Goal: Use online tool/utility: Utilize a website feature to perform a specific function

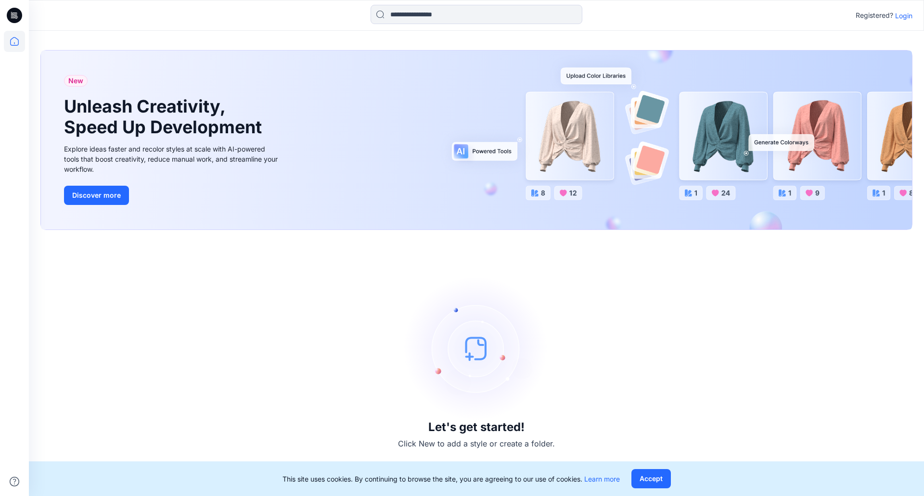
click at [909, 20] on p "Login" at bounding box center [903, 16] width 17 height 10
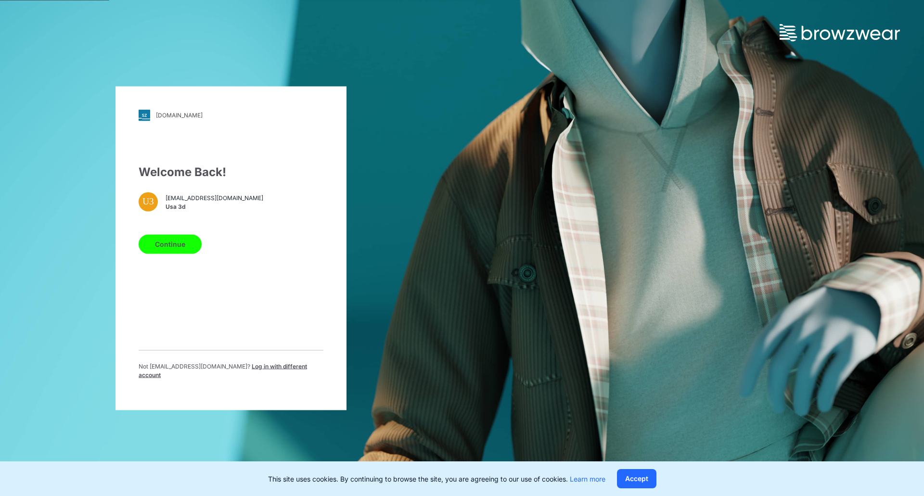
click at [183, 244] on button "Continue" at bounding box center [170, 243] width 63 height 19
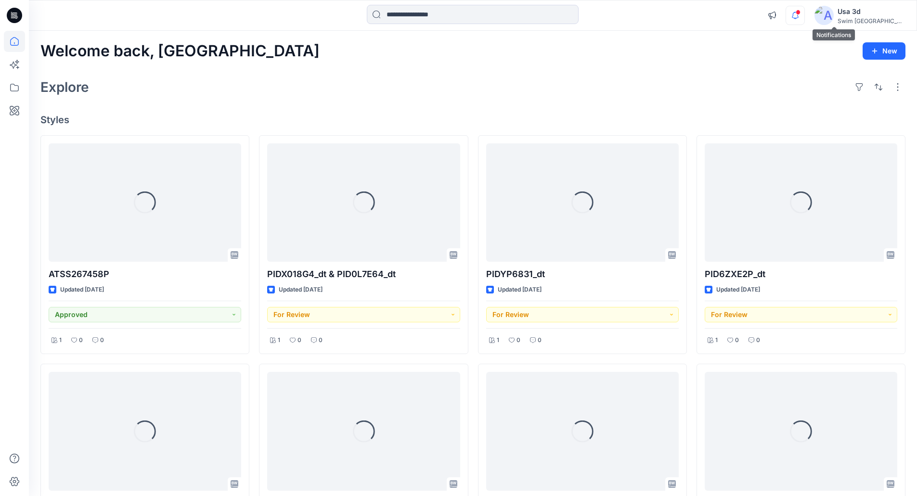
click at [804, 16] on icon "button" at bounding box center [795, 15] width 18 height 19
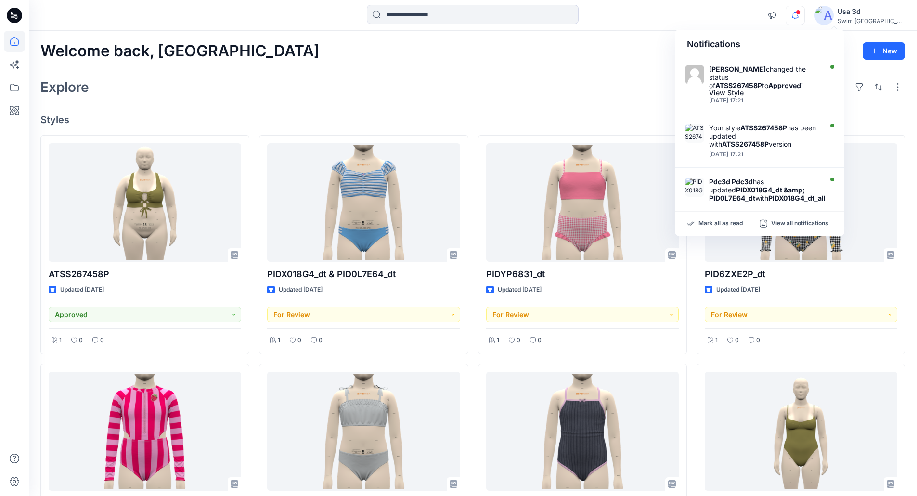
click at [804, 16] on icon "button" at bounding box center [795, 15] width 18 height 19
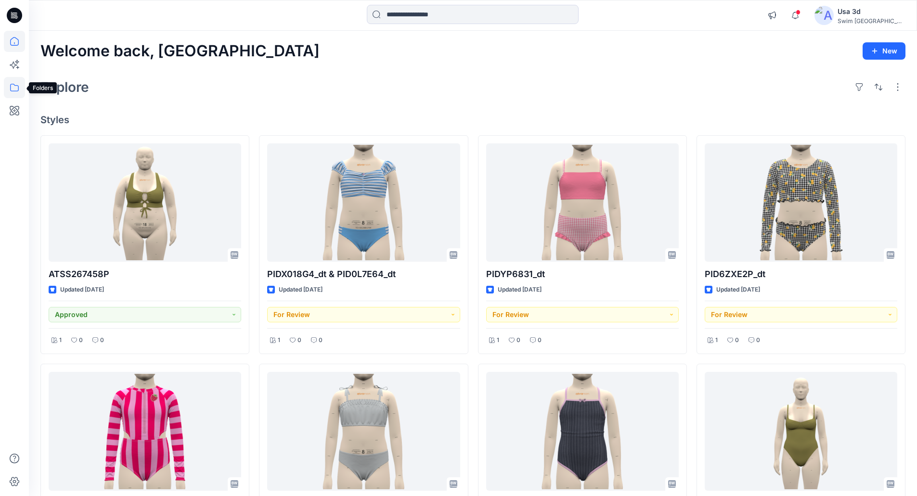
click at [11, 90] on icon at bounding box center [14, 87] width 21 height 21
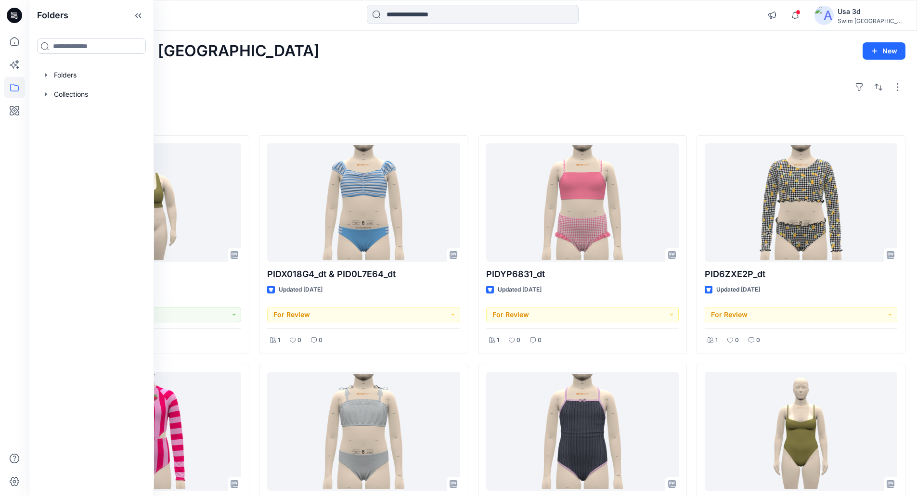
click at [73, 44] on input at bounding box center [91, 46] width 109 height 15
type input "*"
click at [8, 111] on icon at bounding box center [14, 110] width 21 height 21
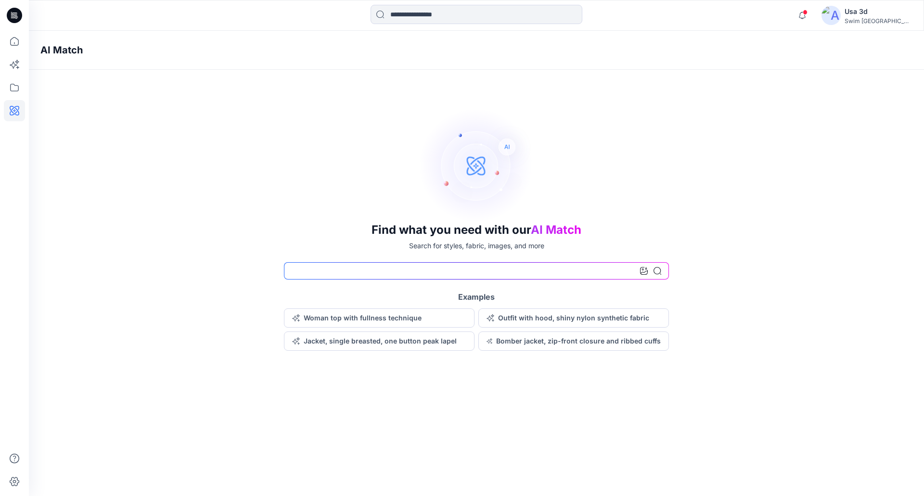
click at [502, 276] on input at bounding box center [476, 270] width 385 height 17
click at [21, 96] on icon at bounding box center [14, 87] width 21 height 21
click at [18, 66] on icon at bounding box center [14, 64] width 21 height 21
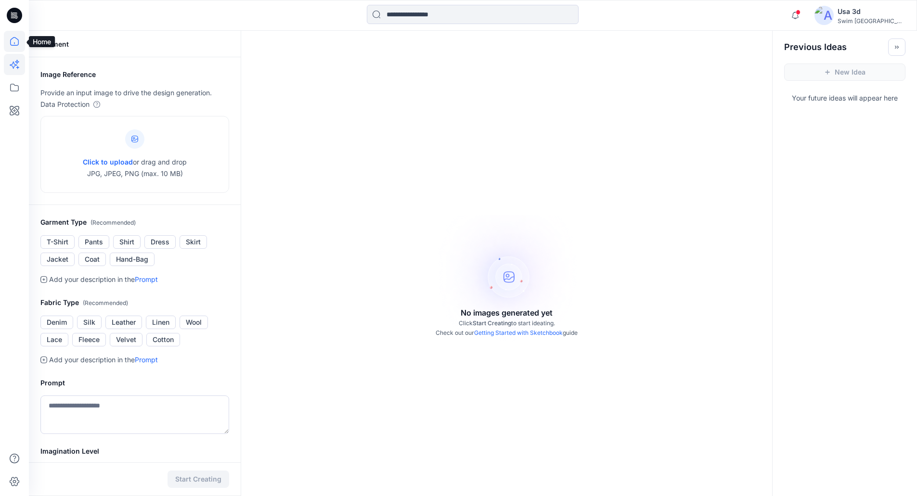
click at [17, 42] on icon at bounding box center [14, 41] width 21 height 21
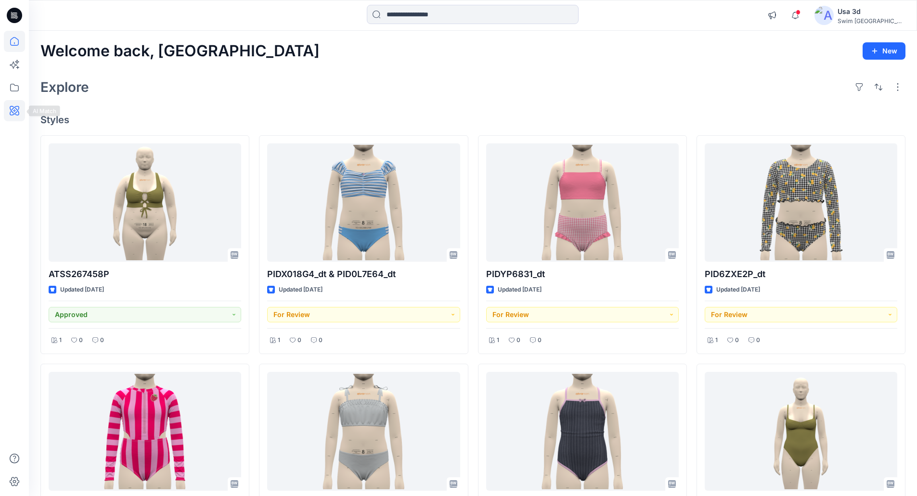
click at [12, 120] on icon at bounding box center [14, 110] width 21 height 21
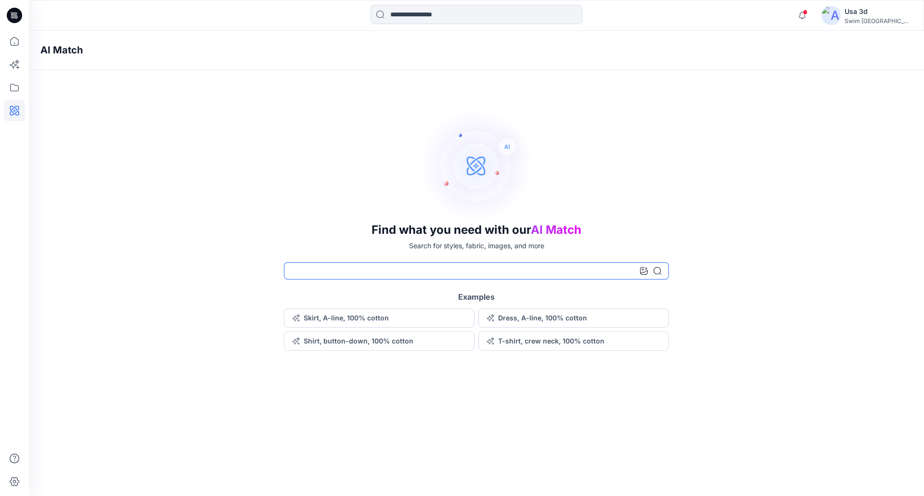
click at [311, 273] on input at bounding box center [476, 270] width 385 height 17
type input "*******"
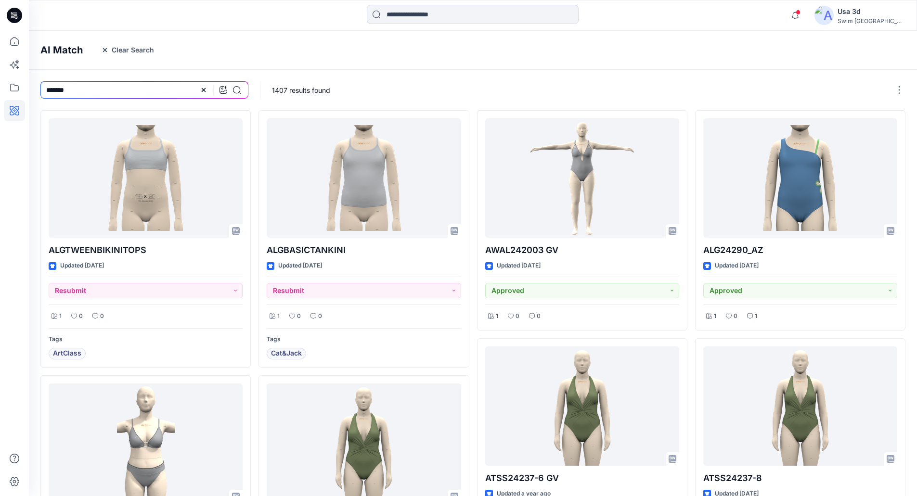
click at [205, 85] on div at bounding box center [220, 89] width 41 height 17
click at [201, 89] on icon at bounding box center [204, 90] width 8 height 8
click at [21, 14] on icon at bounding box center [14, 15] width 15 height 15
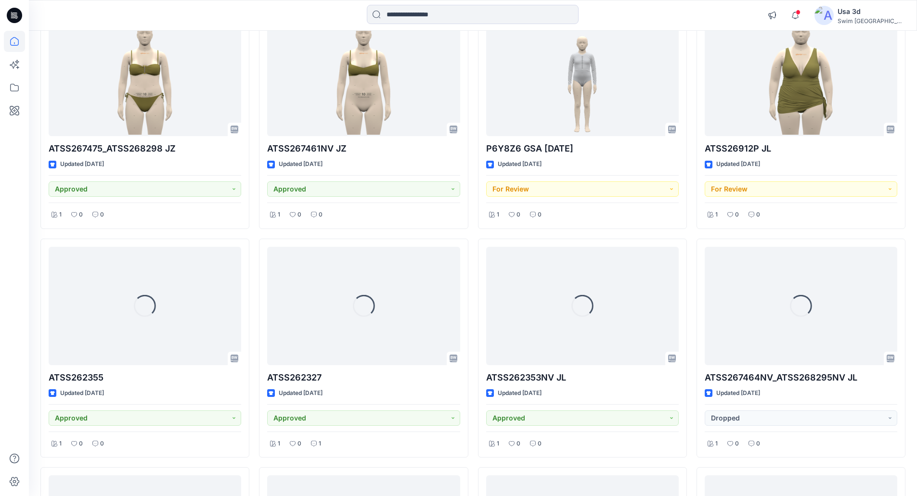
scroll to position [1011, 0]
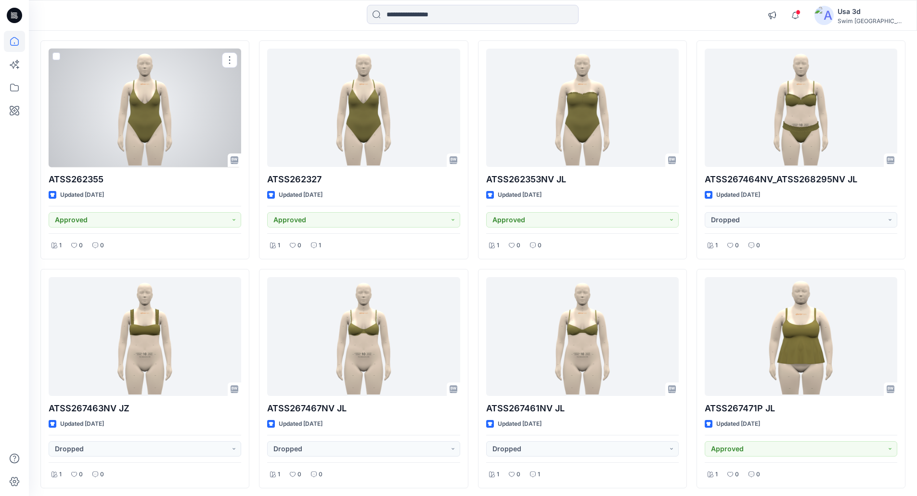
click at [158, 127] on div at bounding box center [145, 108] width 193 height 119
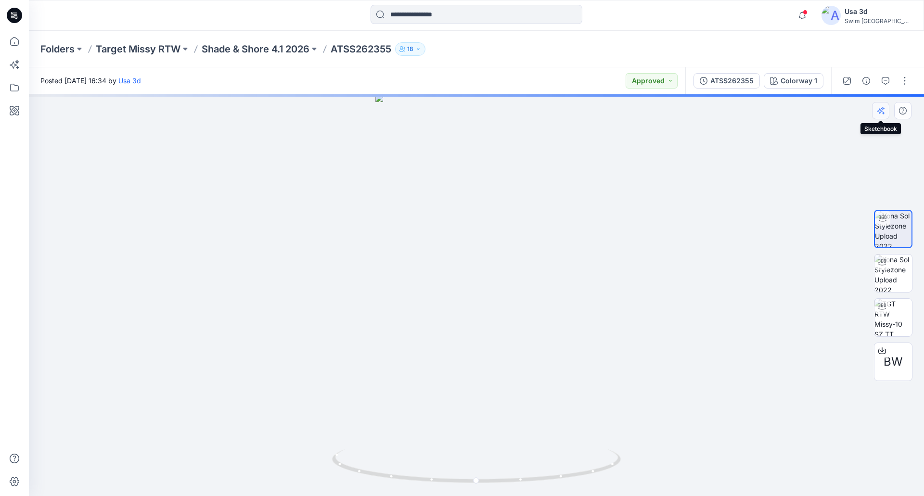
click at [884, 114] on icon "button" at bounding box center [881, 111] width 8 height 8
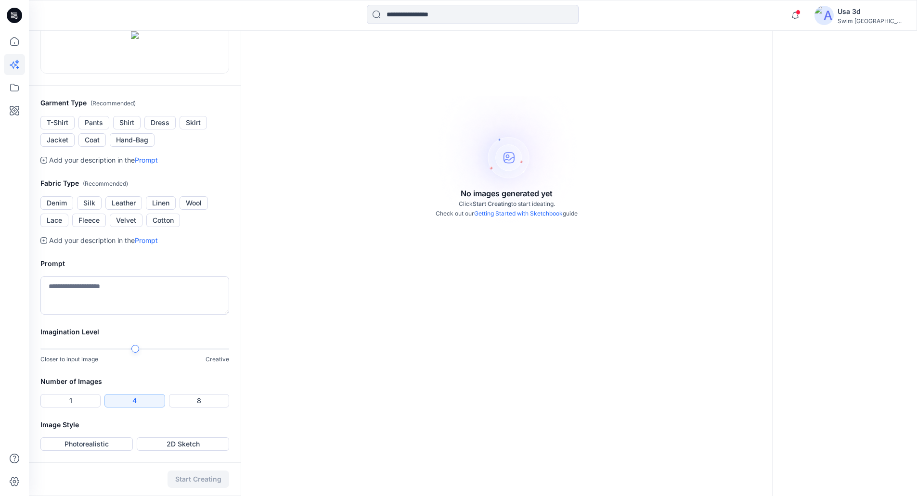
scroll to position [144, 0]
click at [46, 164] on icon at bounding box center [43, 160] width 7 height 7
click at [71, 293] on textarea at bounding box center [134, 295] width 189 height 39
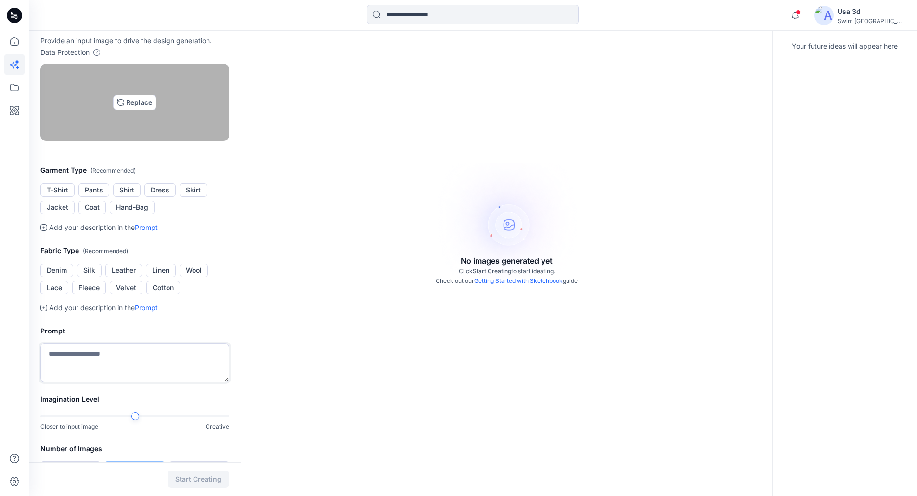
scroll to position [144, 0]
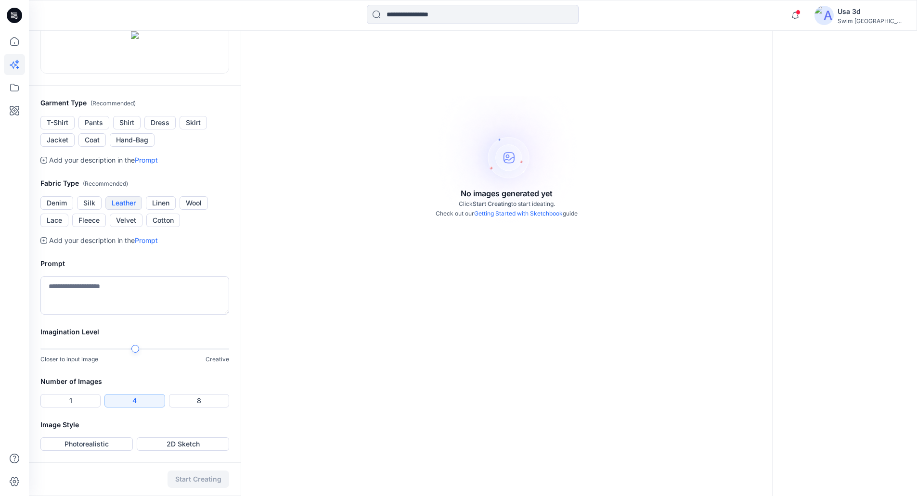
click at [133, 210] on button "Leather" at bounding box center [123, 202] width 37 height 13
click at [64, 315] on textarea at bounding box center [134, 295] width 189 height 39
click at [74, 400] on button "1" at bounding box center [70, 400] width 60 height 13
drag, startPoint x: 92, startPoint y: 444, endPoint x: 102, endPoint y: 446, distance: 9.7
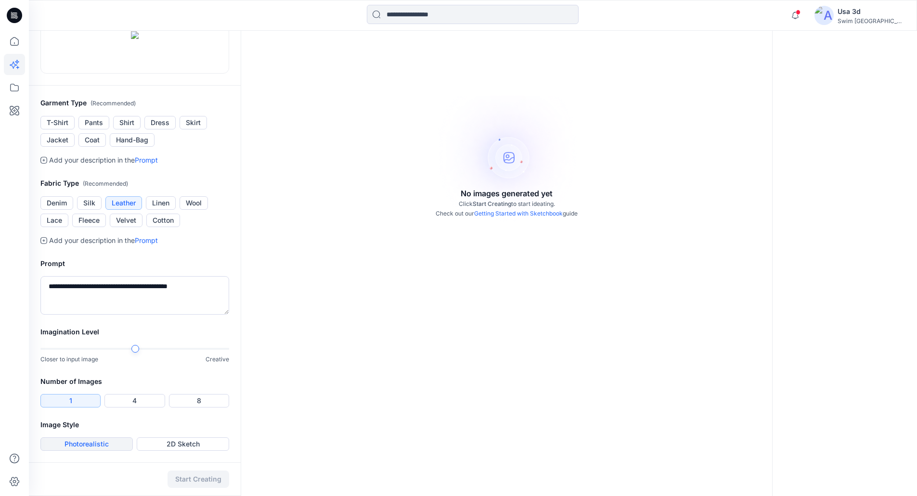
click at [92, 444] on button "Photorealistic" at bounding box center [86, 443] width 92 height 13
click at [223, 481] on button "Start Creating" at bounding box center [198, 479] width 62 height 17
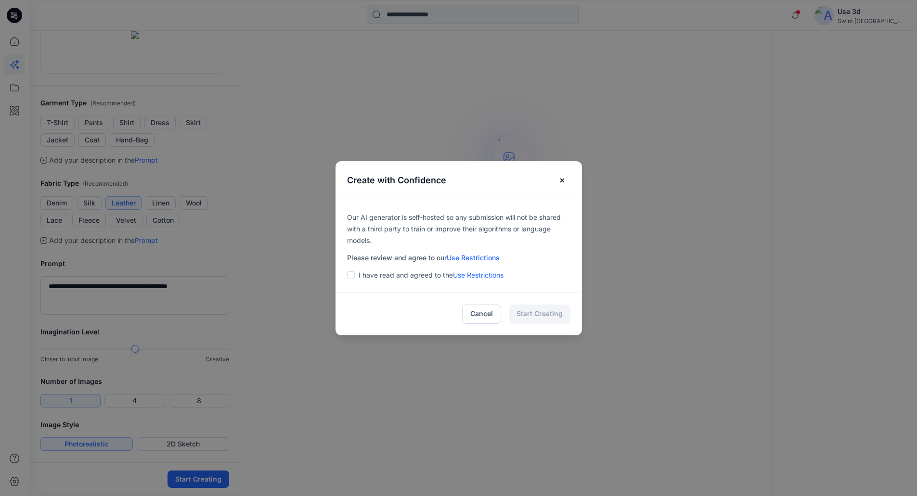
click at [353, 276] on span at bounding box center [351, 275] width 8 height 8
click at [531, 311] on button "Start Creating" at bounding box center [540, 314] width 62 height 19
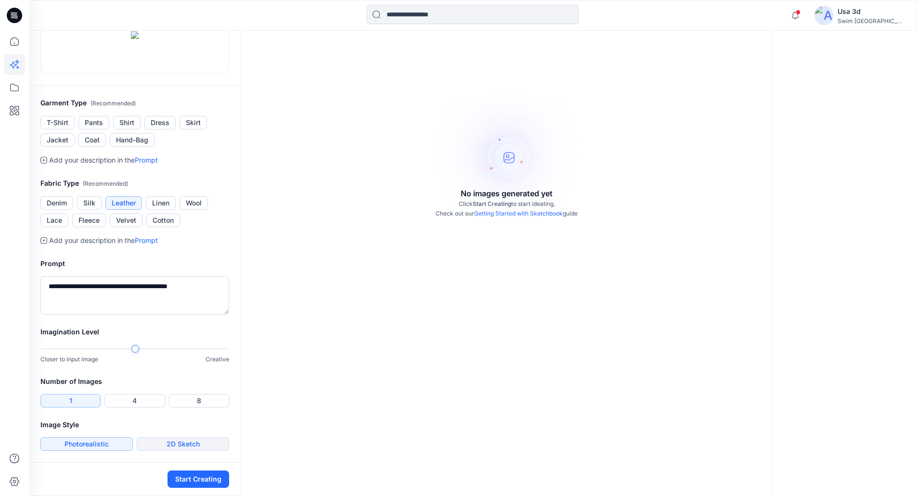
click at [159, 448] on button "2D Sketch" at bounding box center [183, 443] width 92 height 13
click at [194, 475] on button "Start Creating" at bounding box center [198, 479] width 62 height 17
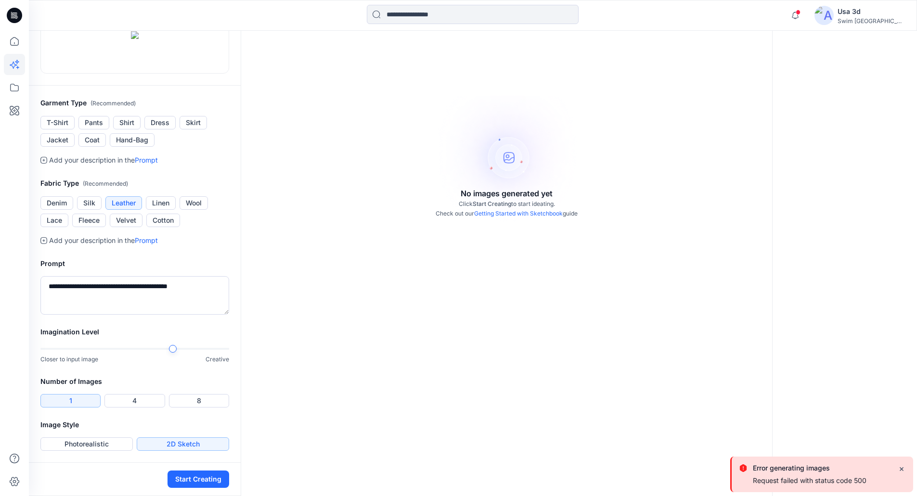
click at [168, 346] on div at bounding box center [134, 349] width 189 height 7
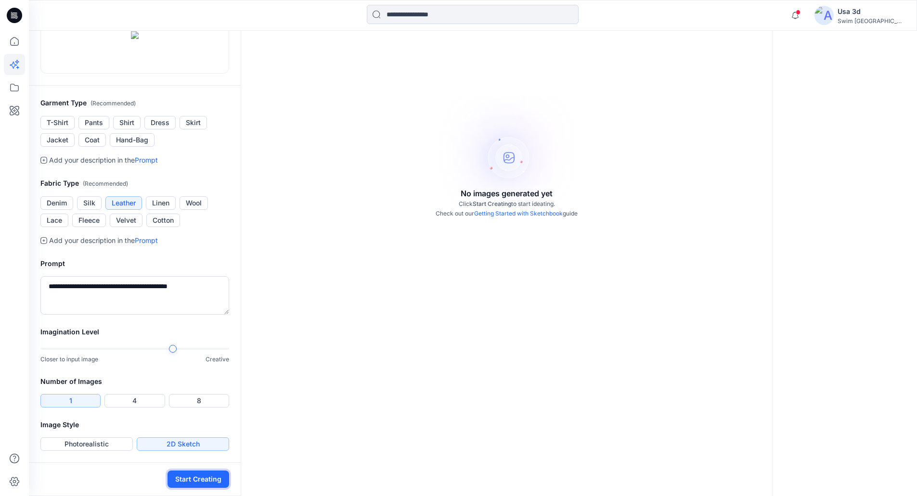
click at [186, 477] on button "Start Creating" at bounding box center [198, 479] width 62 height 17
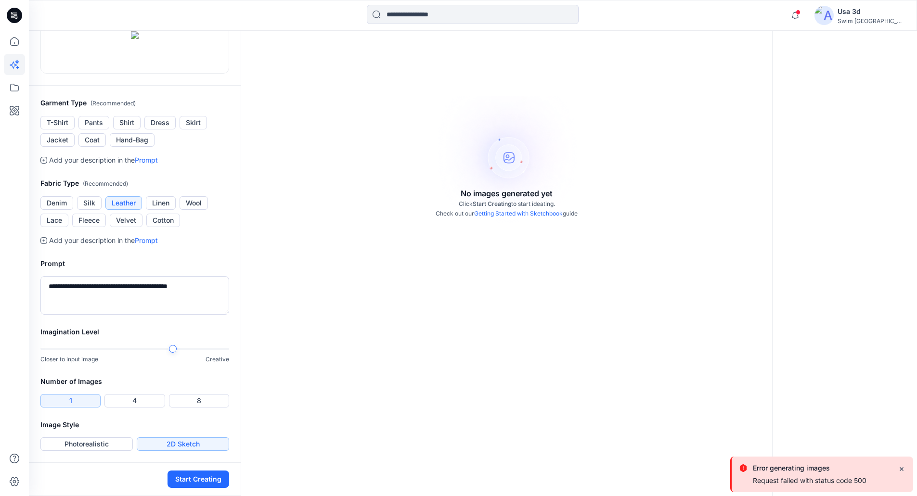
click at [754, 485] on div "Error generating images Request failed with status code 500" at bounding box center [810, 474] width 114 height 24
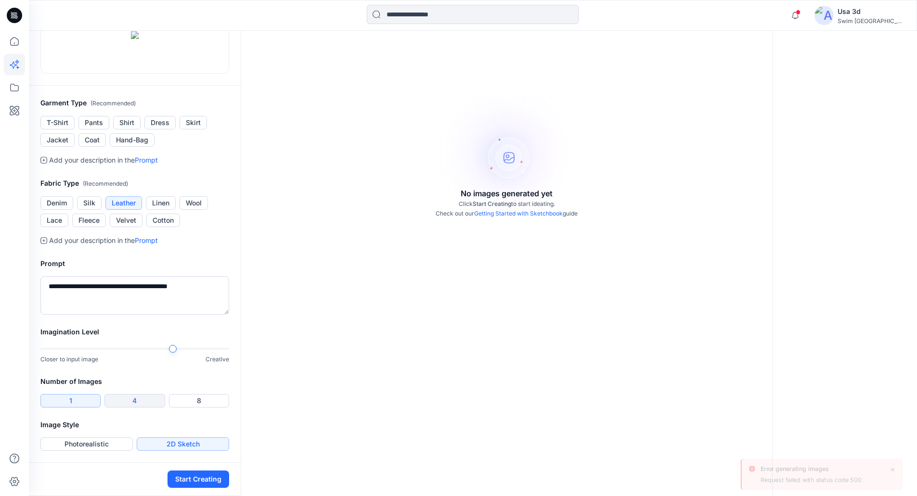
click at [137, 401] on button "4" at bounding box center [134, 400] width 60 height 13
click at [167, 443] on button "2D Sketch" at bounding box center [183, 443] width 92 height 13
click at [193, 474] on button "Start Creating" at bounding box center [198, 479] width 62 height 17
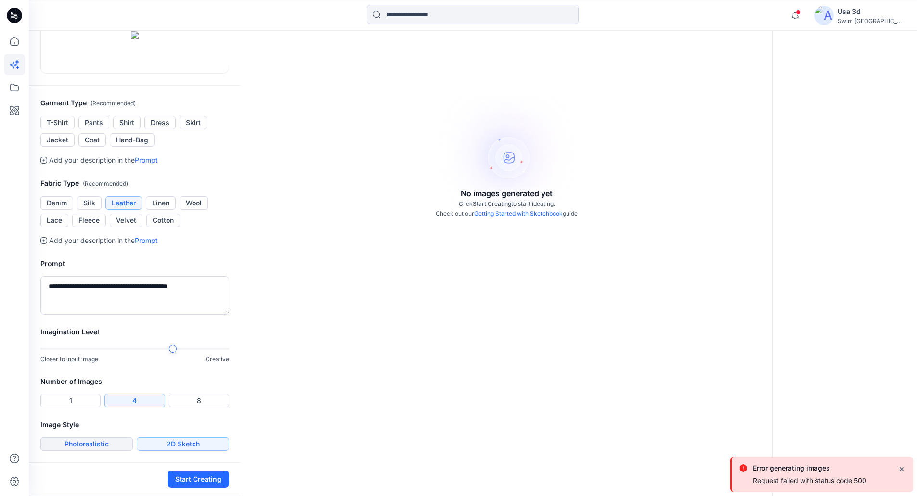
click at [83, 439] on button "Photorealistic" at bounding box center [86, 443] width 92 height 13
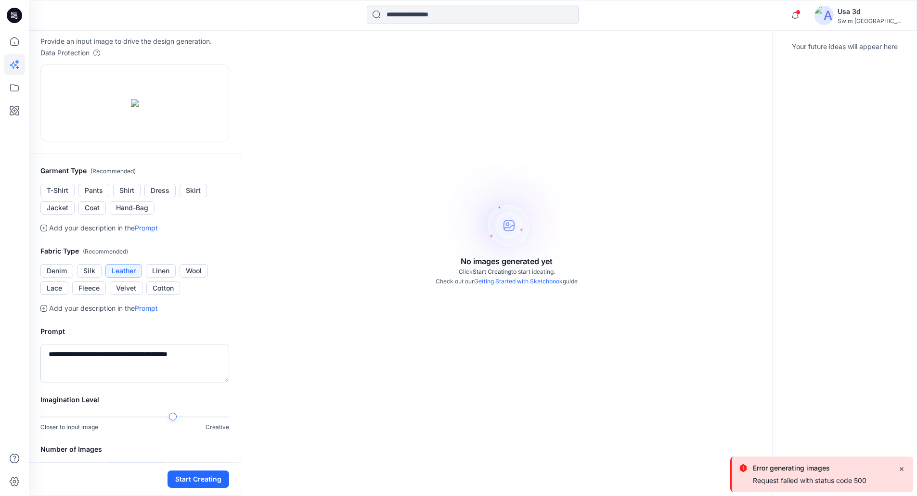
scroll to position [51, 0]
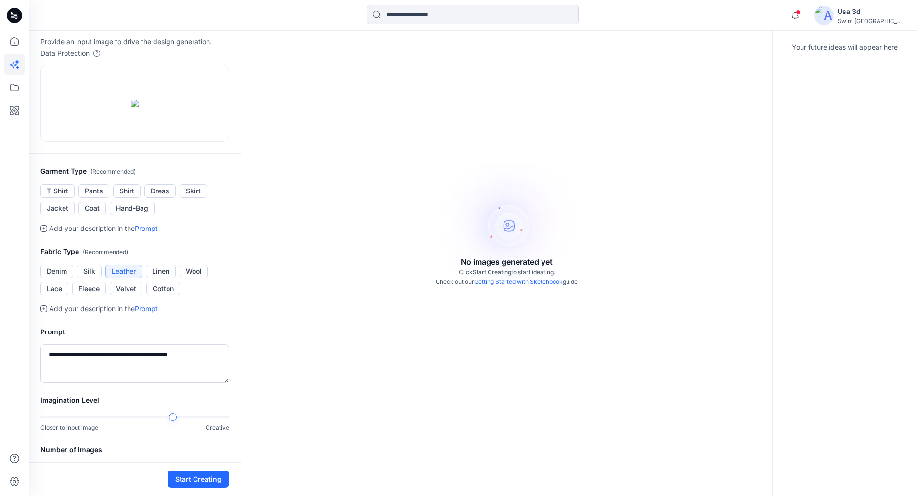
click at [147, 232] on link "Prompt" at bounding box center [146, 228] width 23 height 8
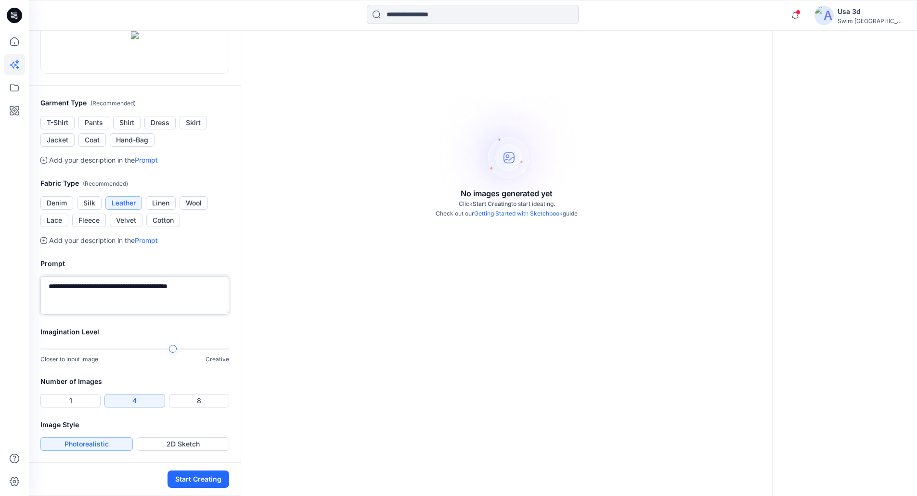
scroll to position [244, 0]
click at [49, 288] on textarea "**********" at bounding box center [134, 295] width 189 height 39
click at [196, 480] on button "Start Creating" at bounding box center [198, 479] width 62 height 17
drag, startPoint x: 84, startPoint y: 284, endPoint x: 45, endPoint y: 285, distance: 39.5
click at [45, 285] on textarea "**********" at bounding box center [134, 295] width 189 height 39
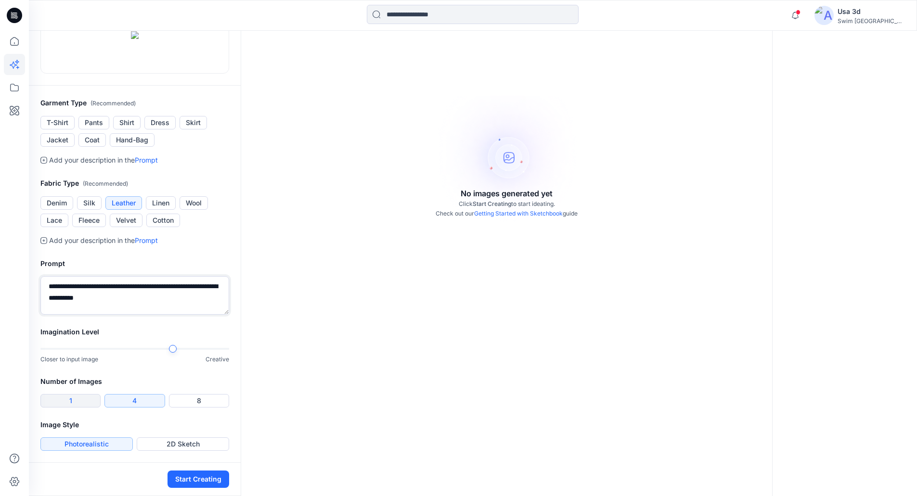
type textarea "**********"
click at [67, 404] on button "1" at bounding box center [70, 400] width 60 height 13
click at [202, 476] on button "Start Creating" at bounding box center [198, 479] width 62 height 17
click at [56, 123] on button "T-Shirt" at bounding box center [57, 122] width 34 height 13
click at [210, 486] on button "Start Creating" at bounding box center [198, 479] width 62 height 17
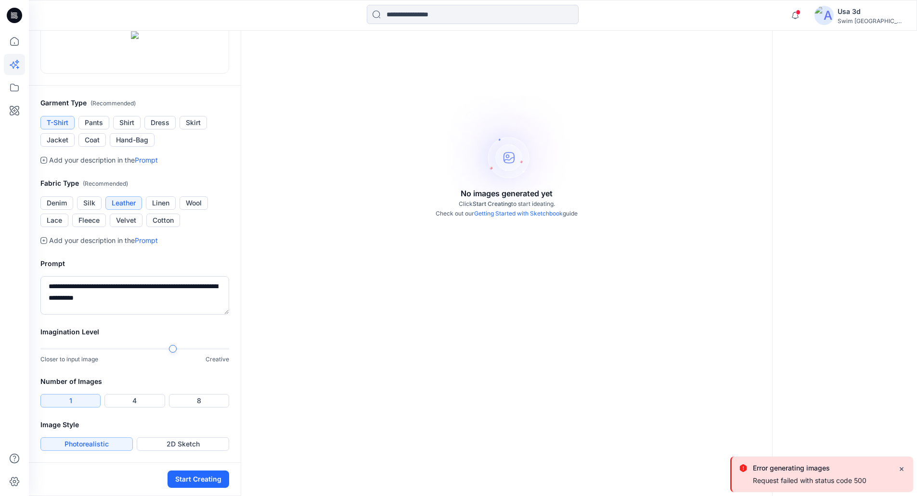
click at [63, 121] on button "T-Shirt" at bounding box center [57, 122] width 34 height 13
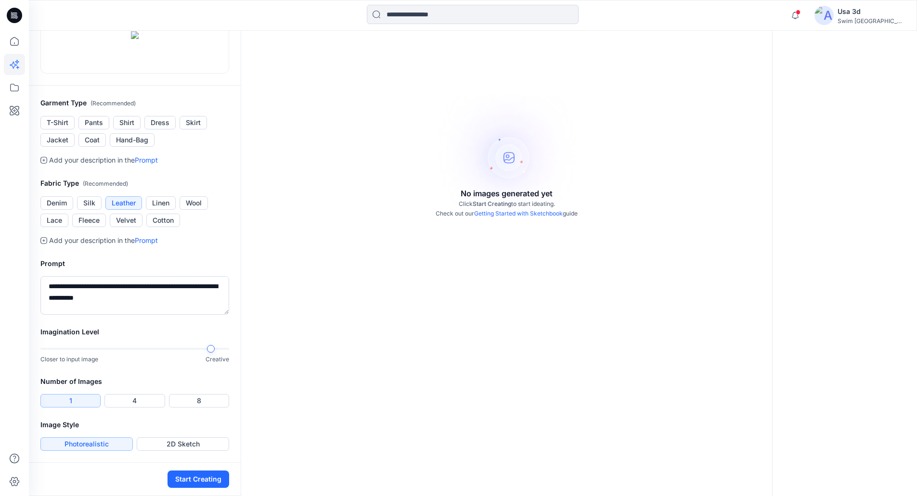
click at [203, 351] on div at bounding box center [134, 349] width 189 height 7
click at [168, 443] on button "2D Sketch" at bounding box center [183, 443] width 92 height 13
click at [203, 482] on button "Start Creating" at bounding box center [198, 479] width 62 height 17
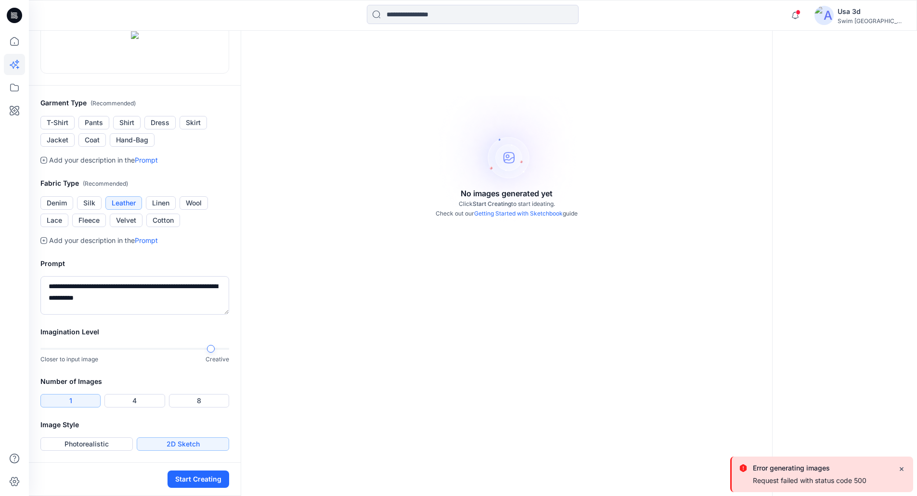
click at [806, 478] on div "Request failed with status code 500" at bounding box center [810, 480] width 114 height 8
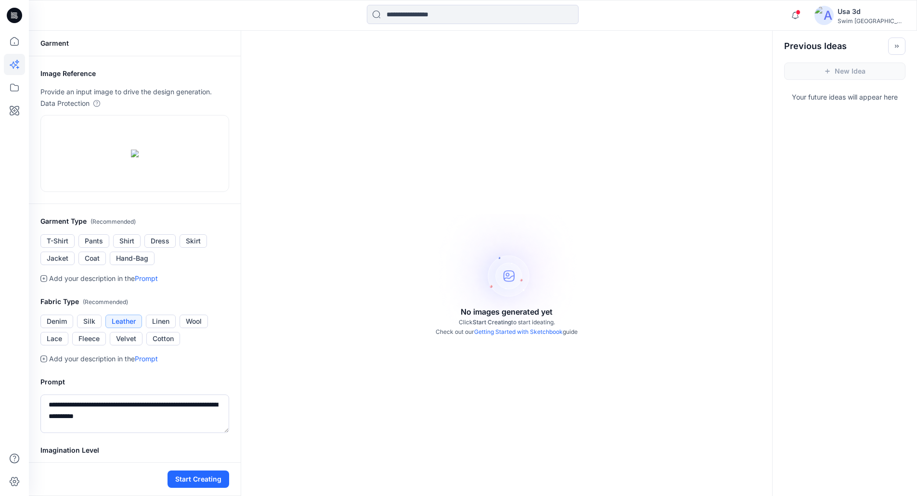
scroll to position [0, 0]
